Goal: Obtain resource: Download file/media

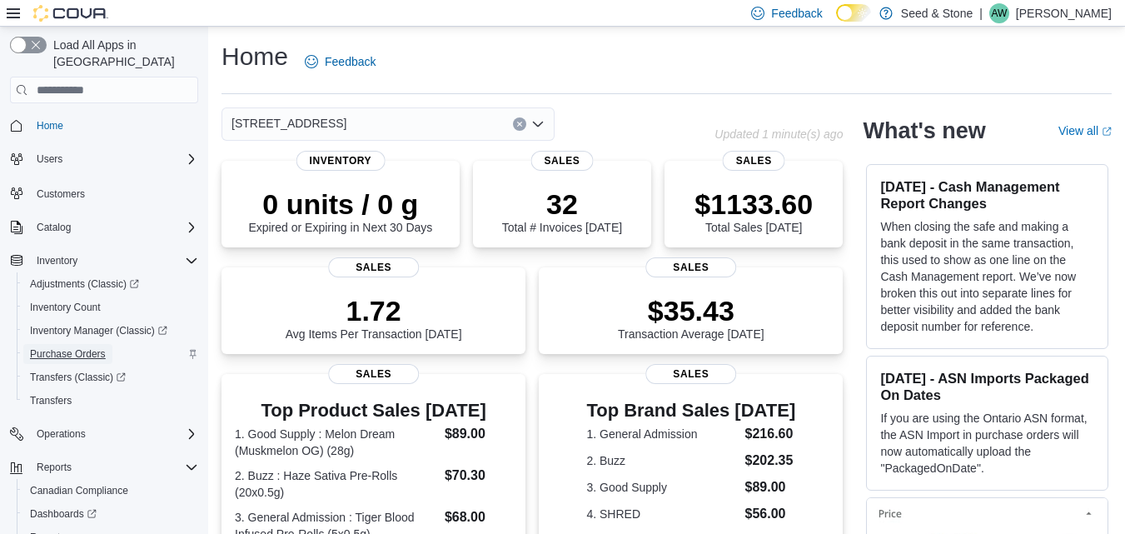
click at [82, 347] on span "Purchase Orders" at bounding box center [68, 353] width 76 height 13
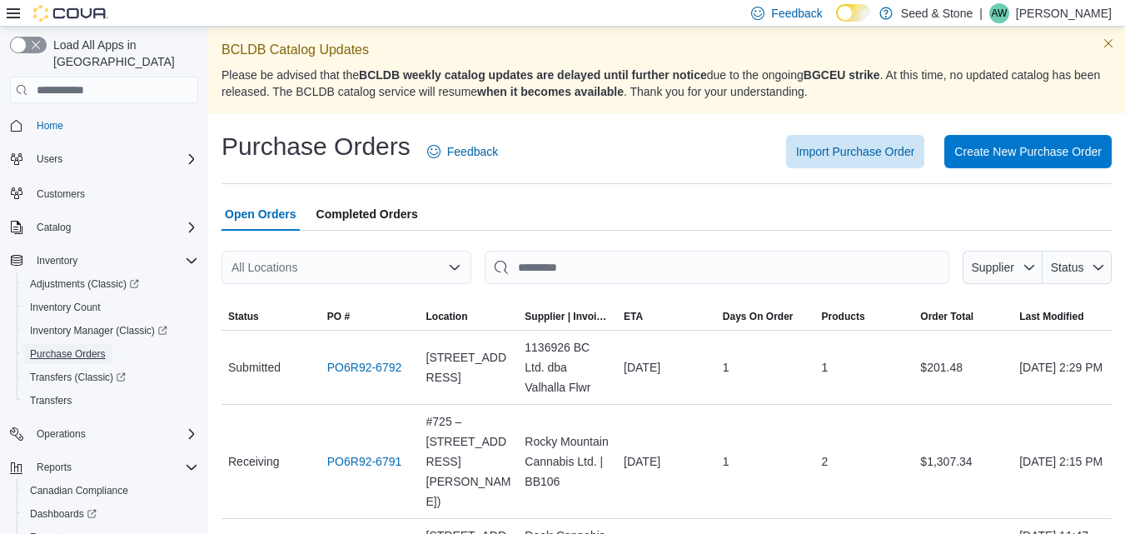
click at [17, 342] on button "Purchase Orders" at bounding box center [111, 353] width 188 height 23
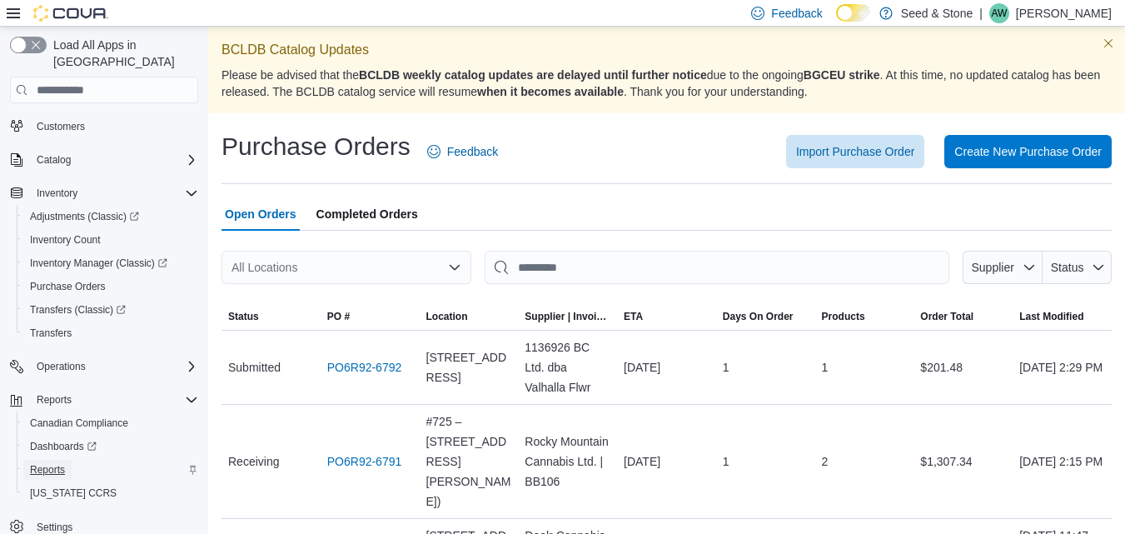
click at [42, 463] on span "Reports" at bounding box center [47, 469] width 35 height 13
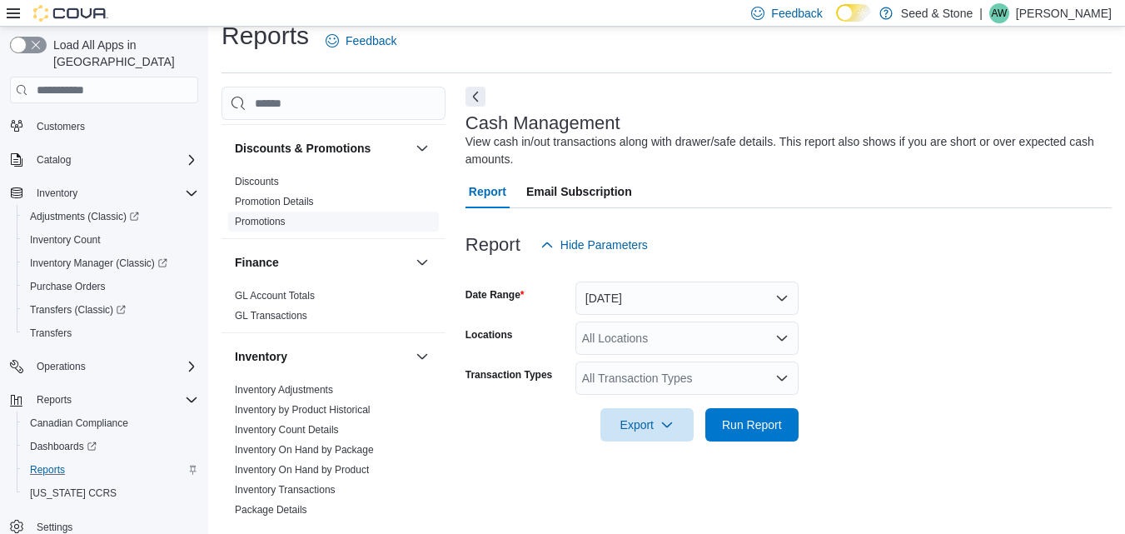
scroll to position [531, 0]
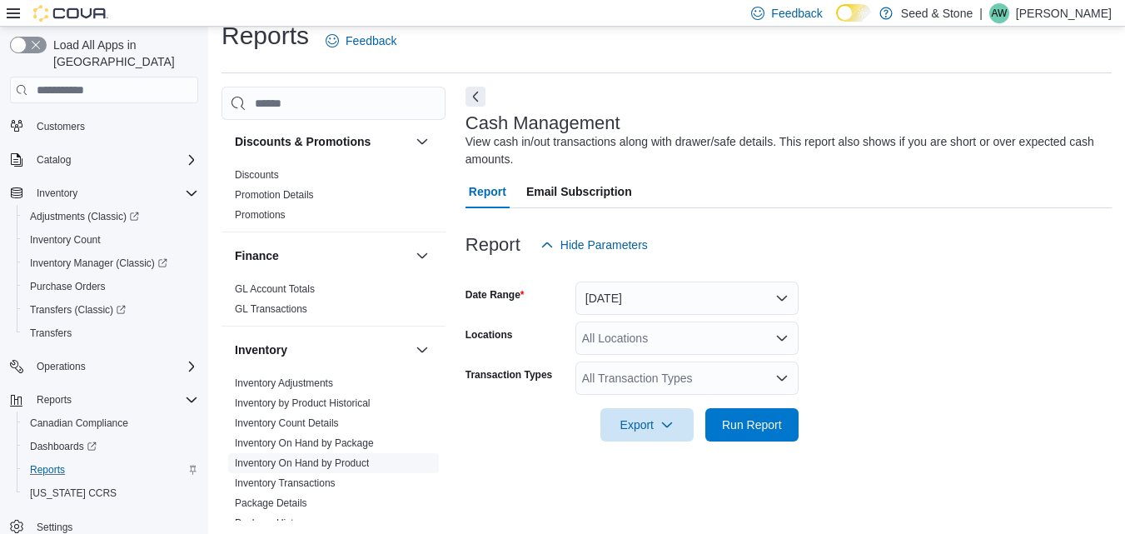
click at [342, 457] on link "Inventory On Hand by Product" at bounding box center [302, 463] width 134 height 12
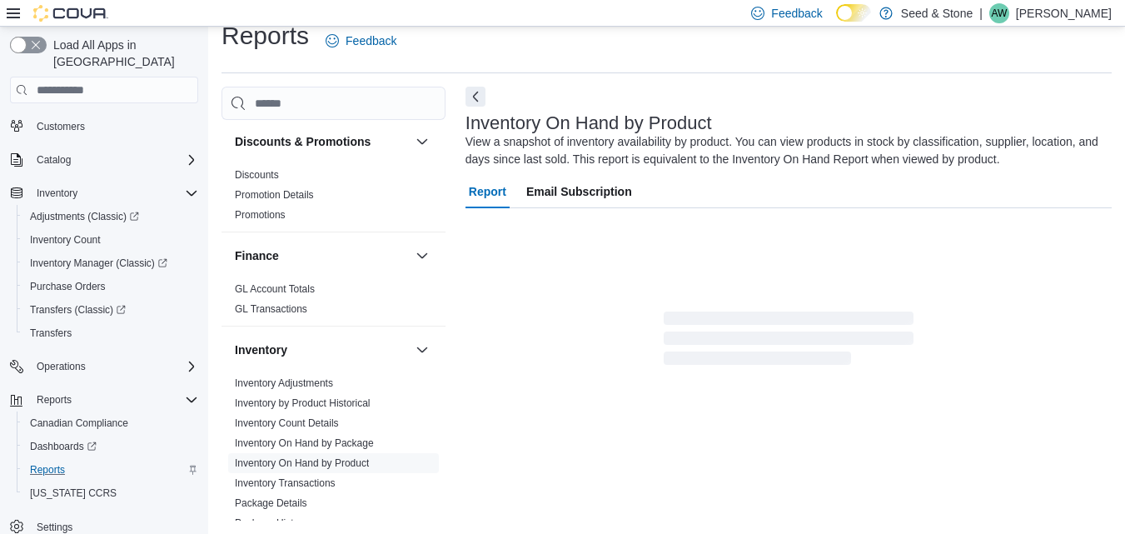
scroll to position [56, 0]
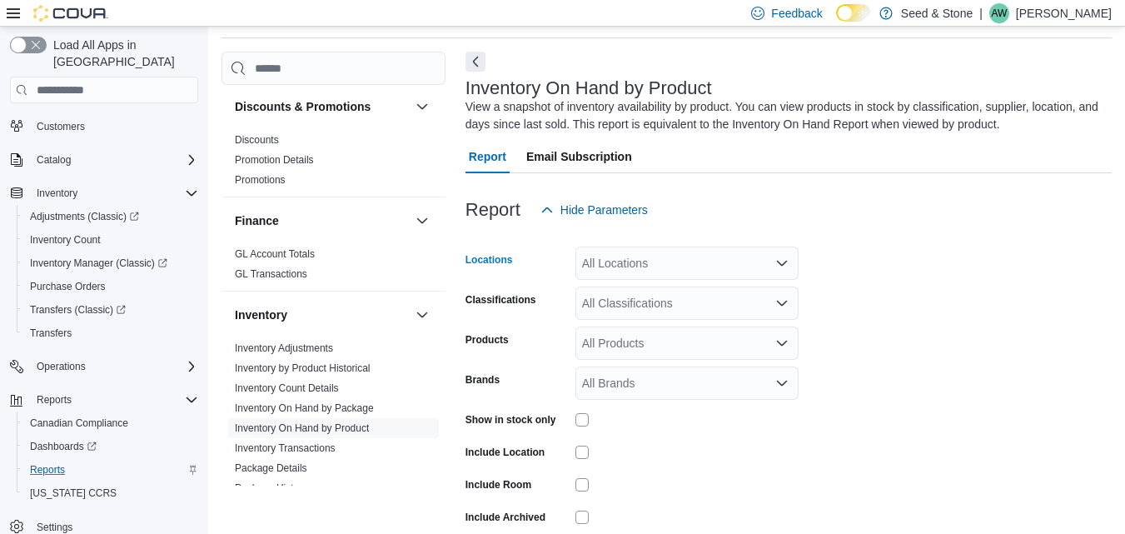
click at [705, 264] on div "All Locations" at bounding box center [687, 263] width 223 height 33
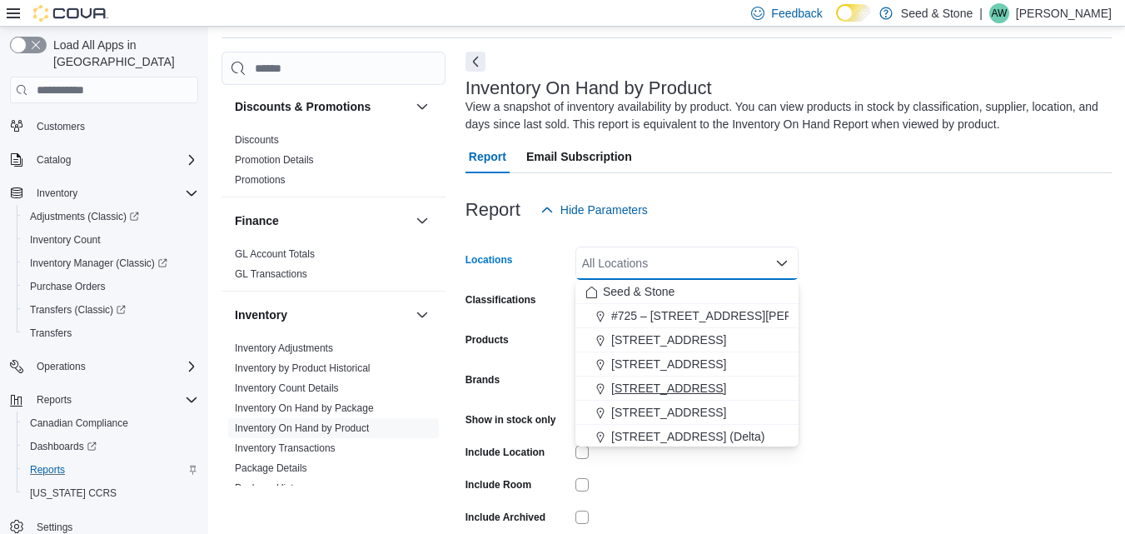
click at [672, 385] on span "[STREET_ADDRESS]" at bounding box center [668, 388] width 115 height 17
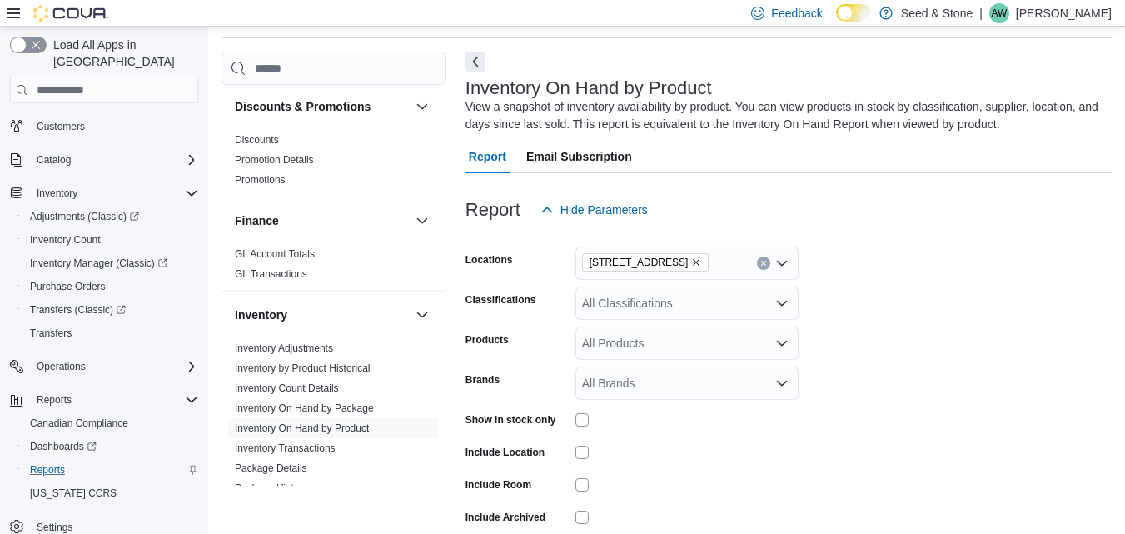
click at [906, 307] on form "Locations [STREET_ADDRESS] Classifications All Classifications Products All Pro…" at bounding box center [789, 402] width 646 height 350
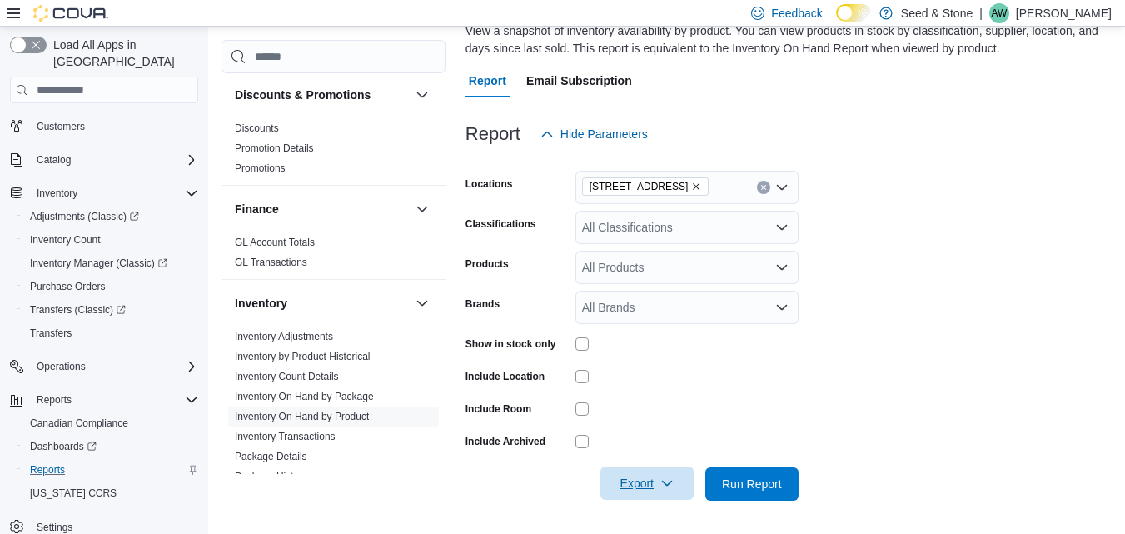
click at [646, 486] on span "Export" at bounding box center [647, 482] width 73 height 33
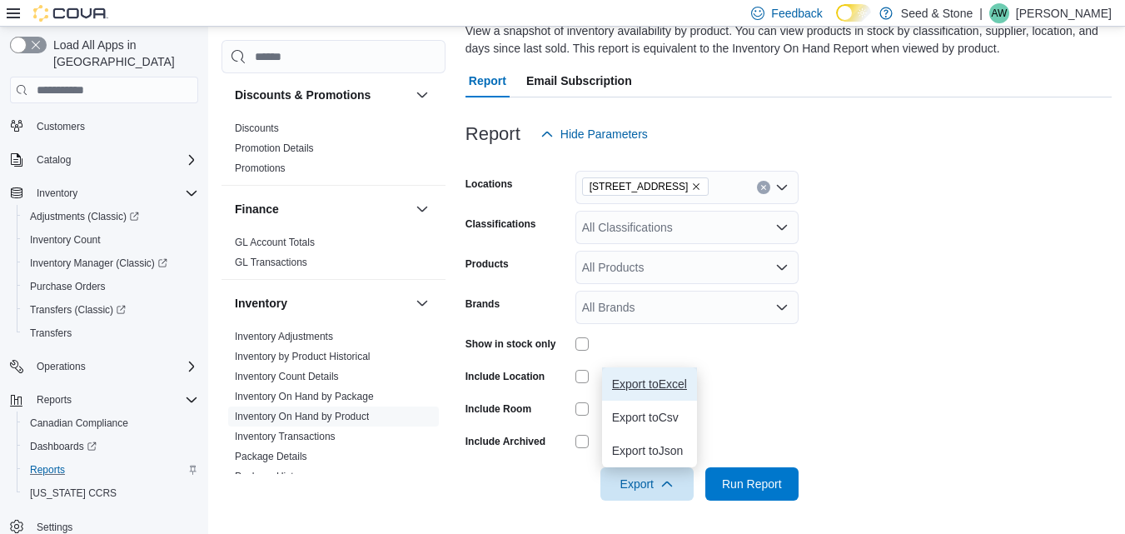
click at [661, 388] on span "Export to Excel" at bounding box center [649, 383] width 75 height 13
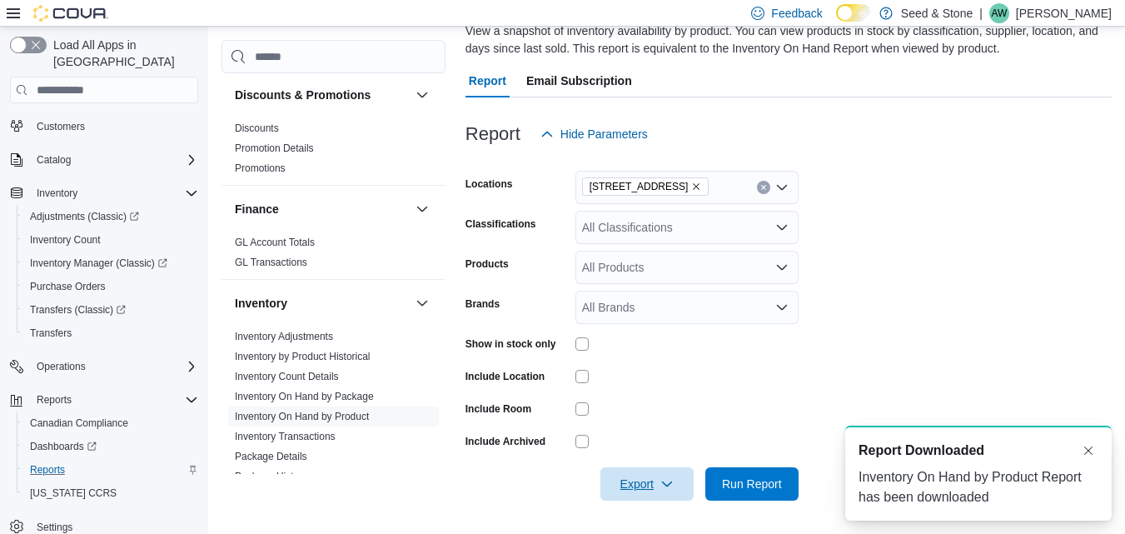
scroll to position [0, 0]
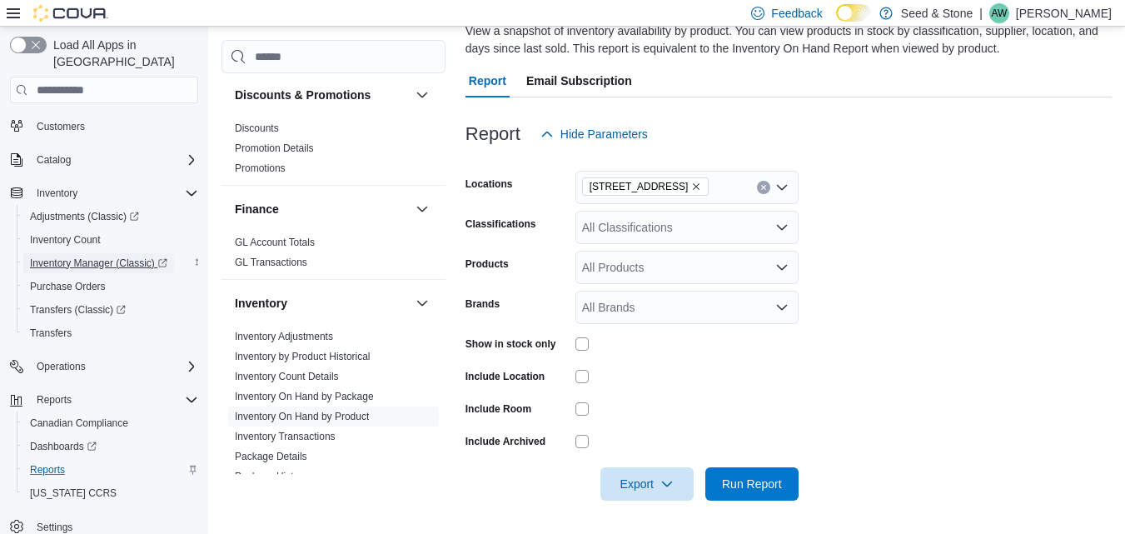
click at [89, 257] on span "Inventory Manager (Classic)" at bounding box center [98, 263] width 137 height 13
